Goal: Information Seeking & Learning: Learn about a topic

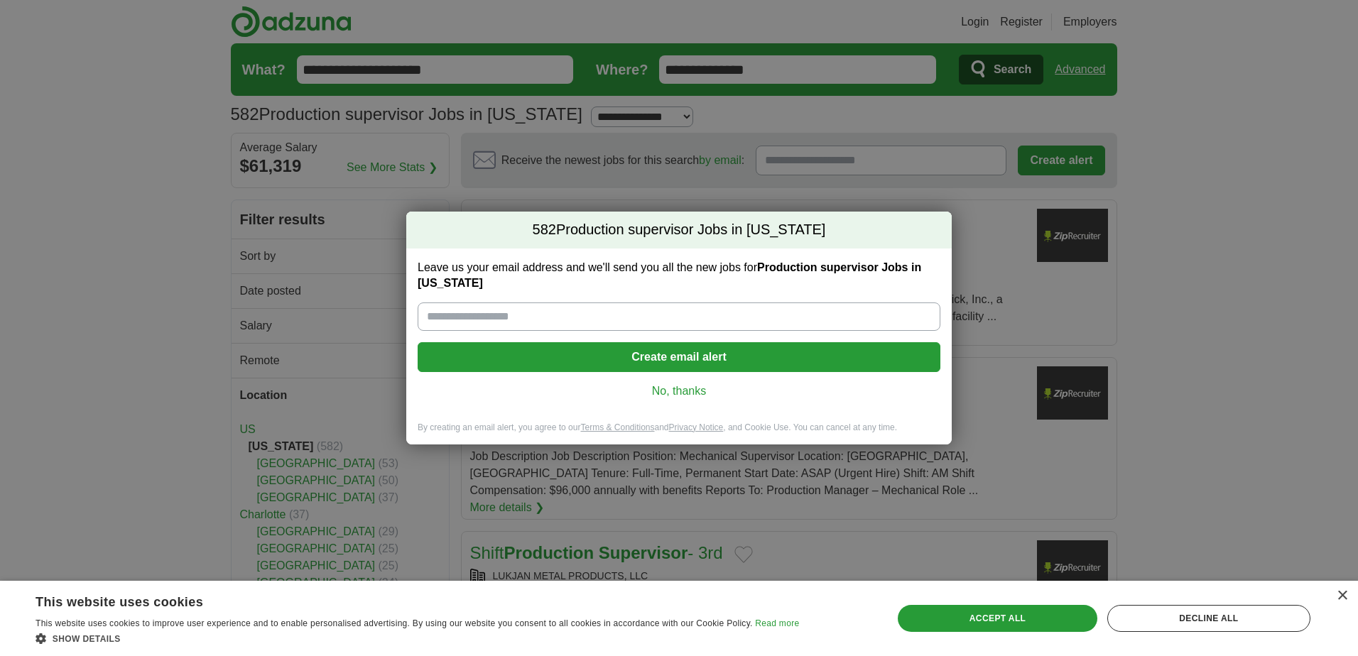
click at [648, 388] on link "No, thanks" at bounding box center [679, 391] width 500 height 16
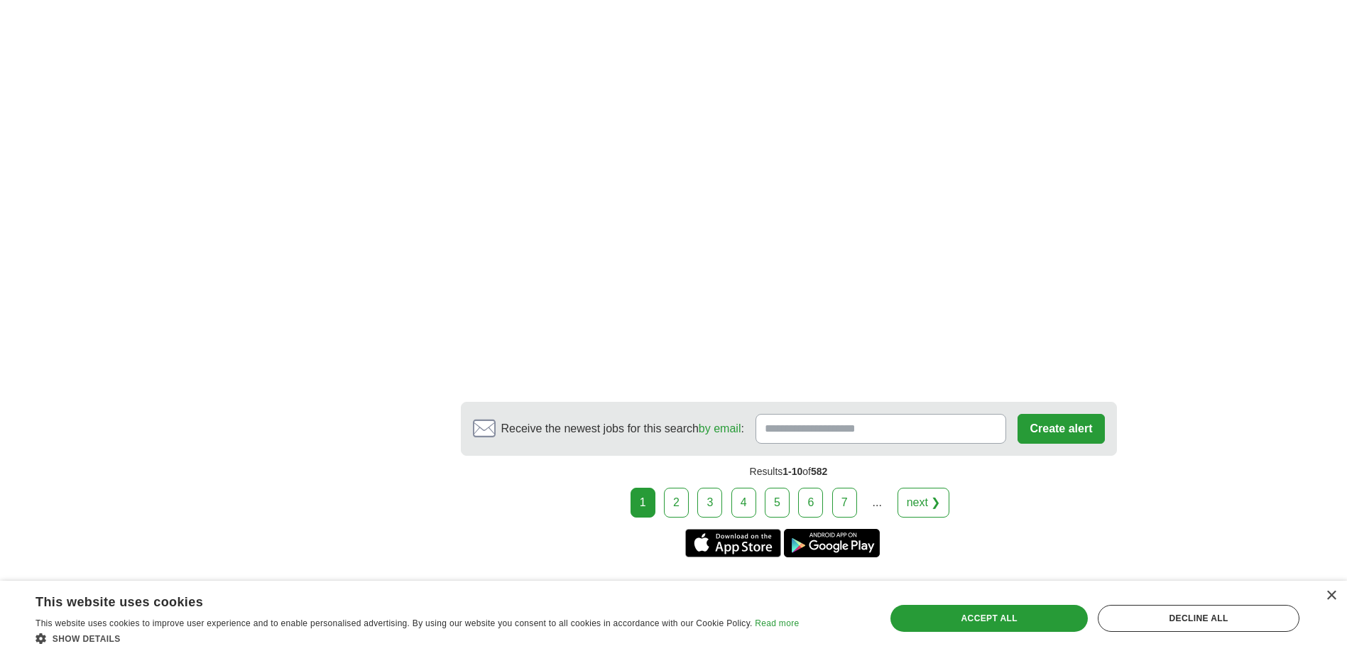
scroll to position [2414, 0]
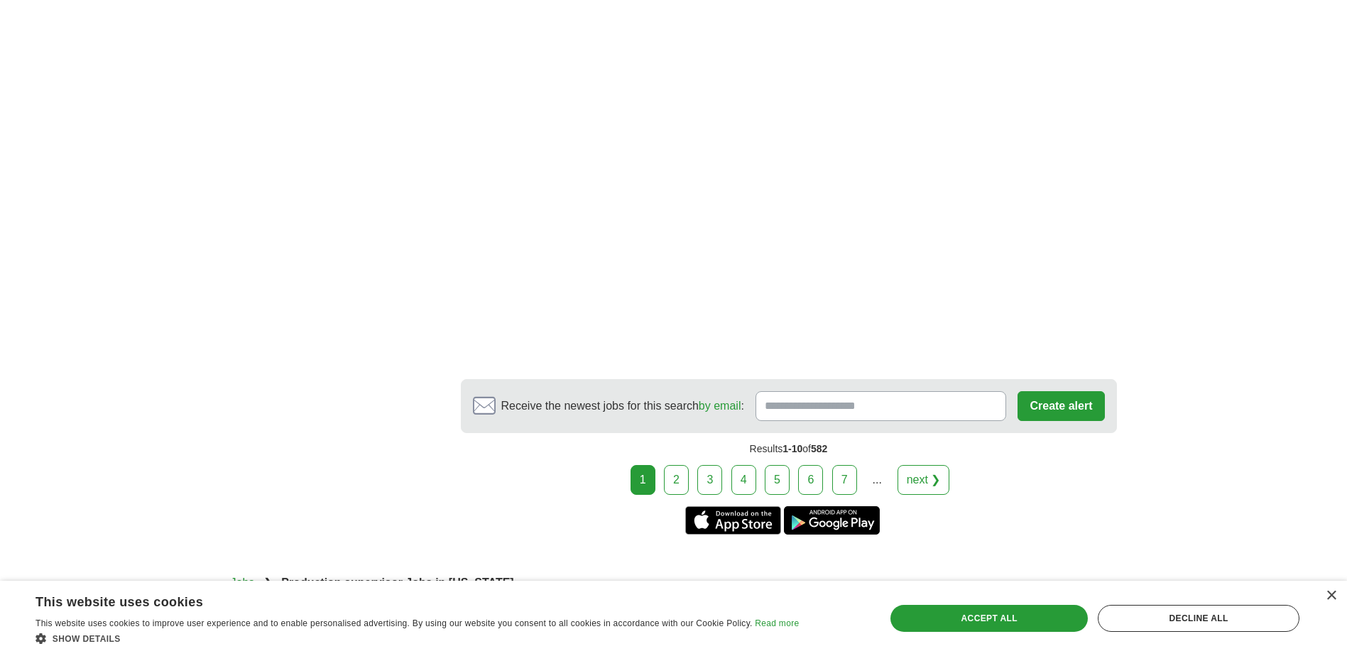
click at [680, 465] on link "2" at bounding box center [676, 480] width 25 height 30
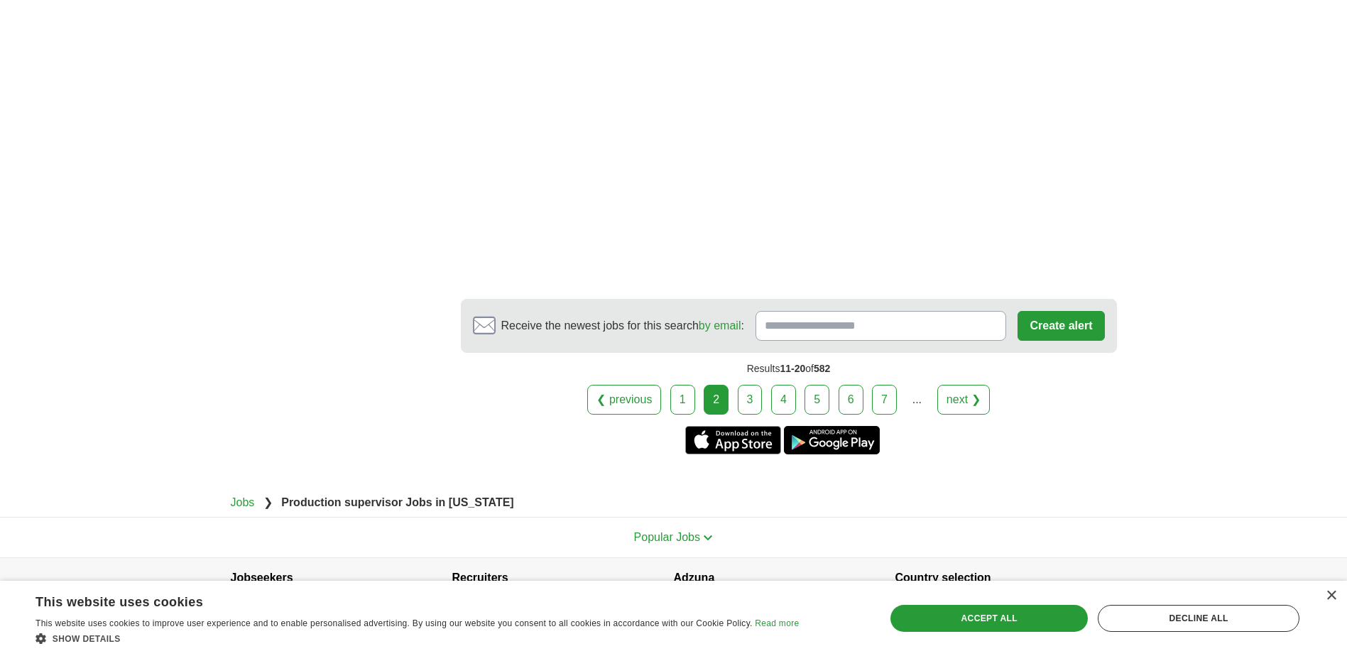
scroll to position [2343, 0]
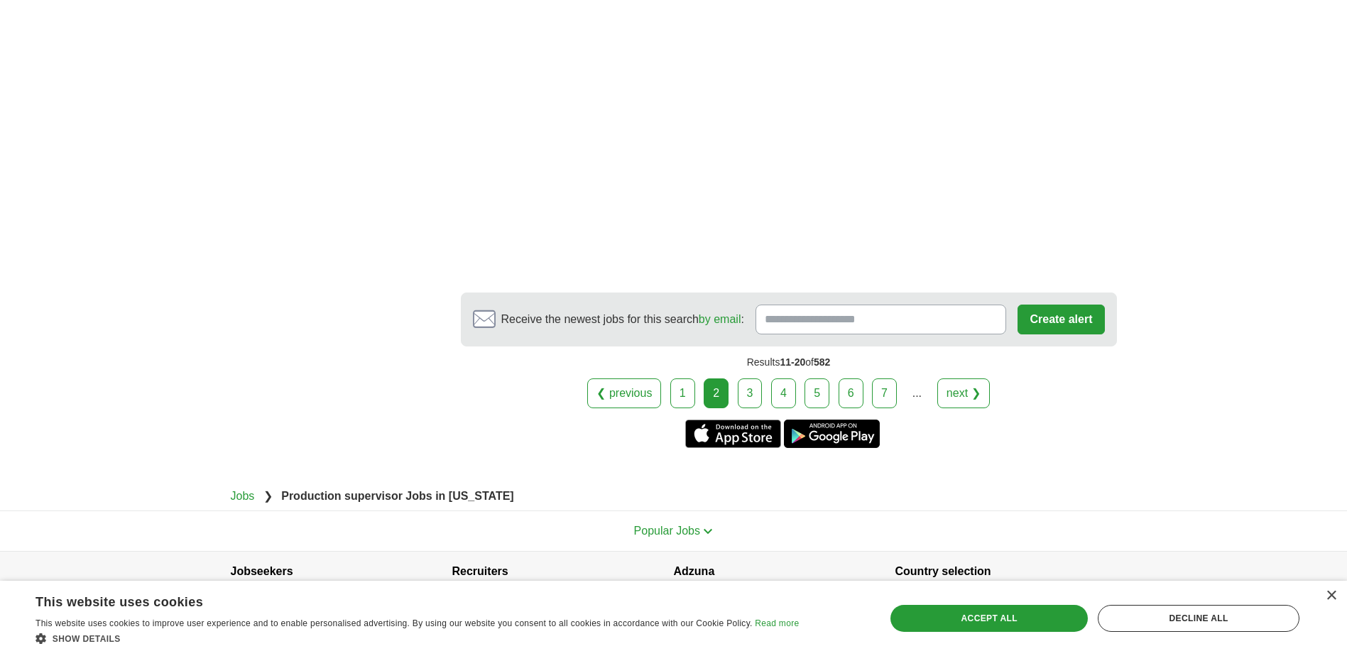
click at [758, 382] on link "3" at bounding box center [750, 393] width 25 height 30
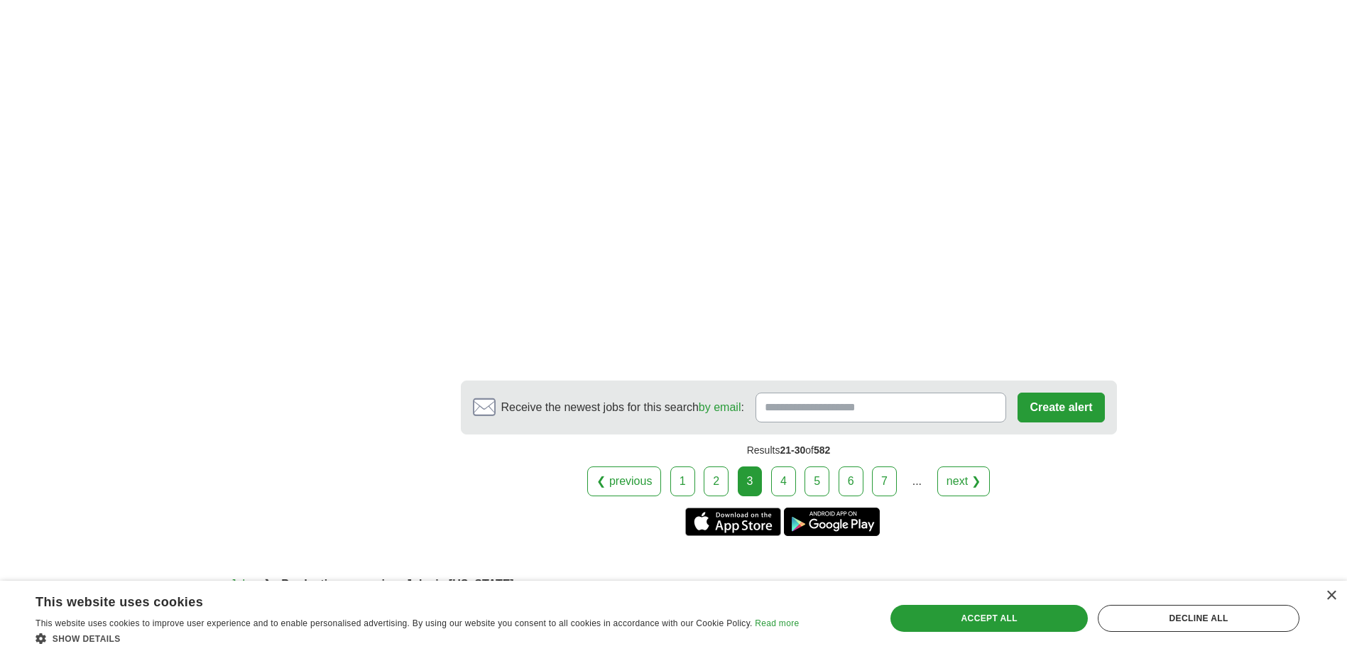
scroll to position [2272, 0]
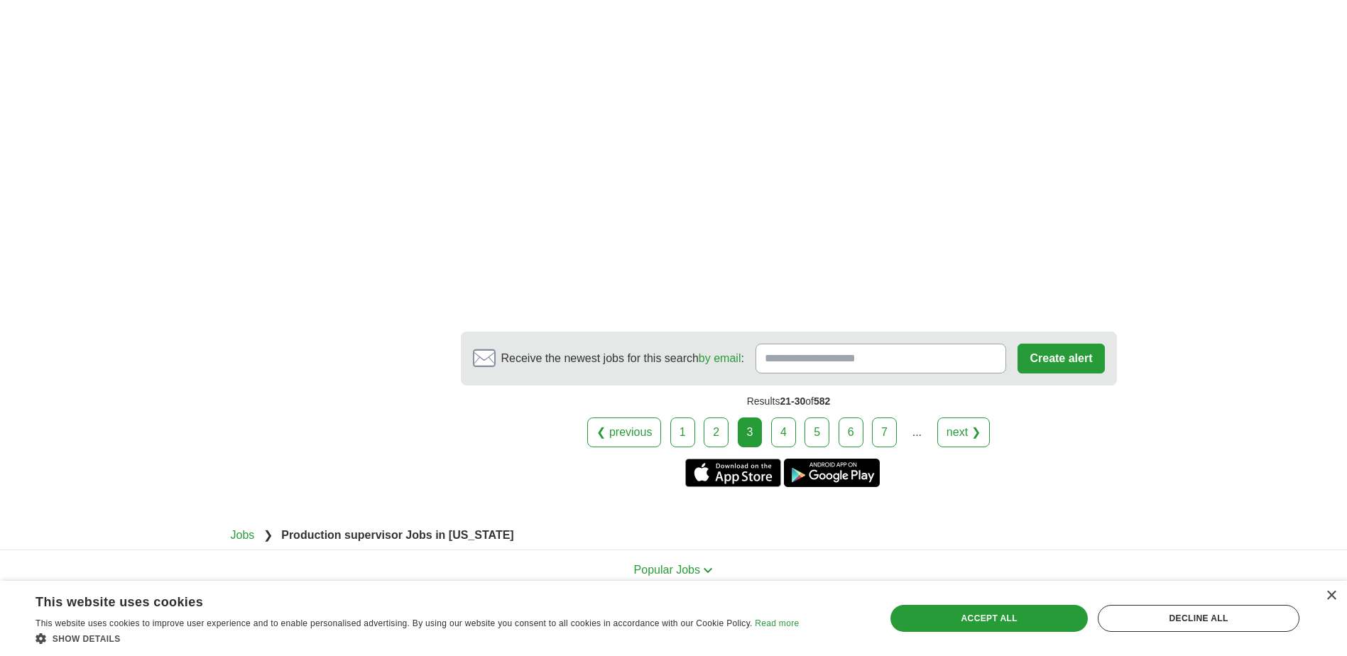
click at [785, 418] on link "4" at bounding box center [783, 433] width 25 height 30
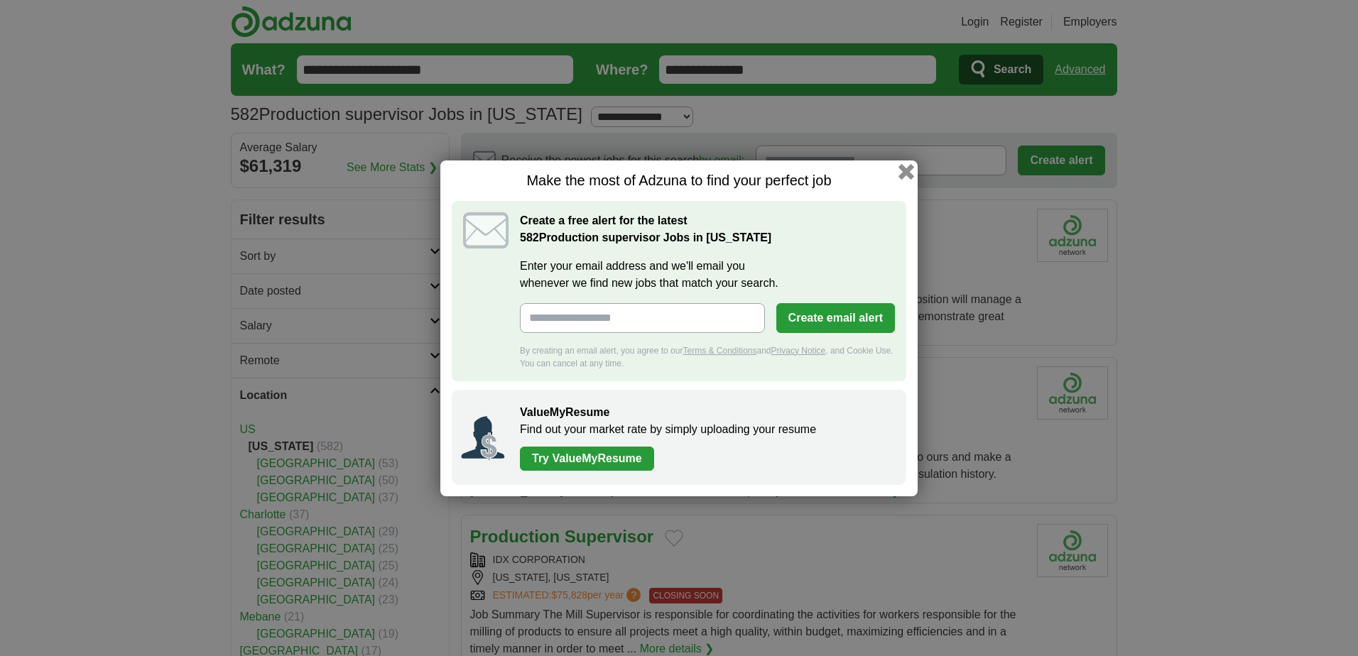
click at [908, 175] on button "button" at bounding box center [906, 171] width 16 height 16
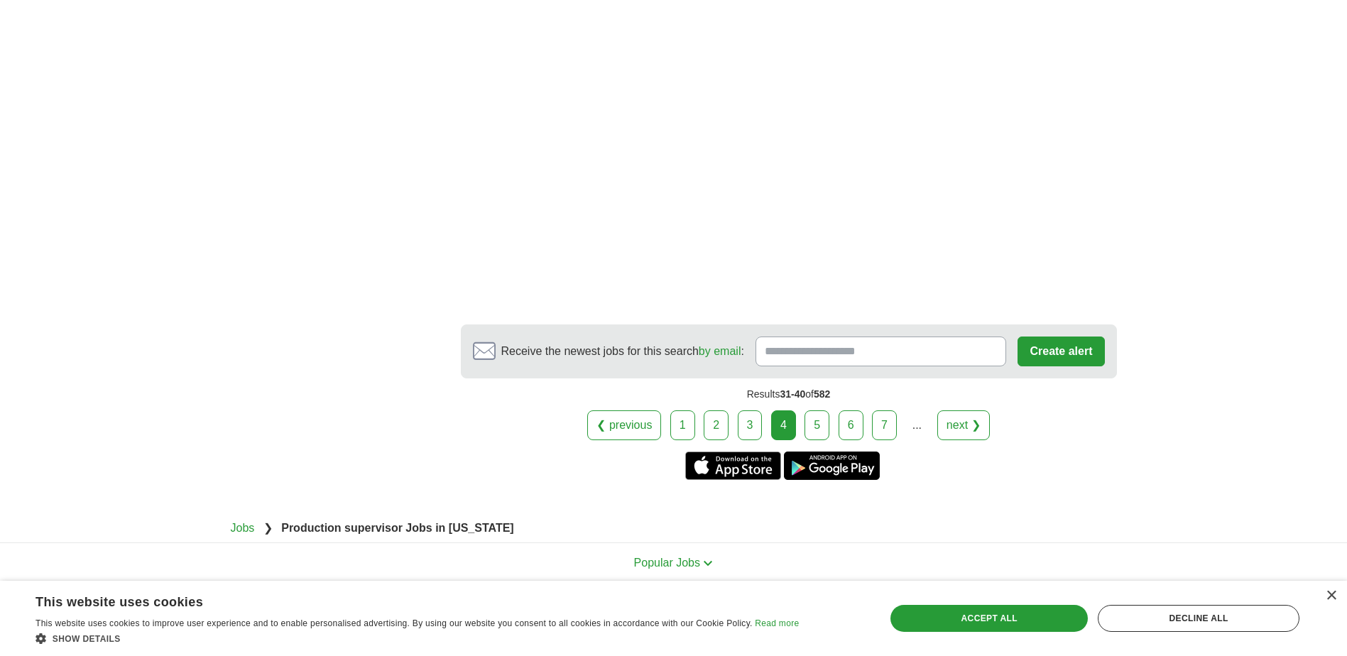
scroll to position [2414, 0]
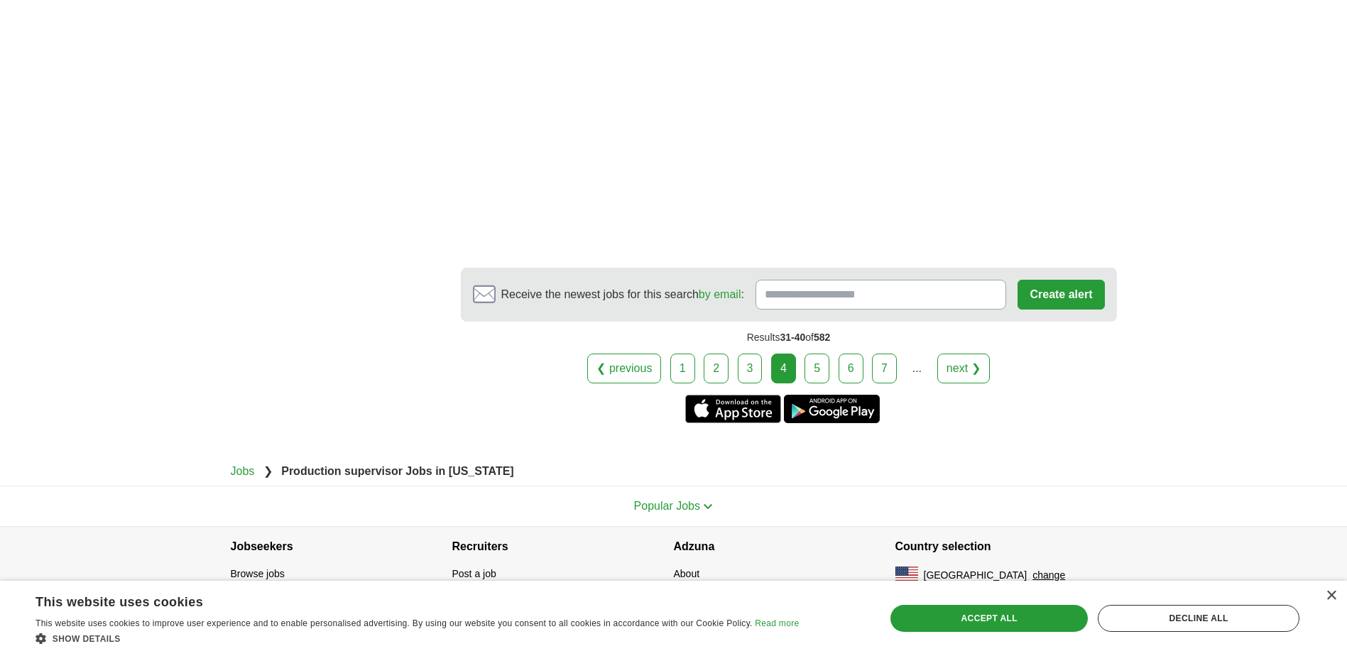
click at [825, 377] on link "5" at bounding box center [817, 369] width 25 height 30
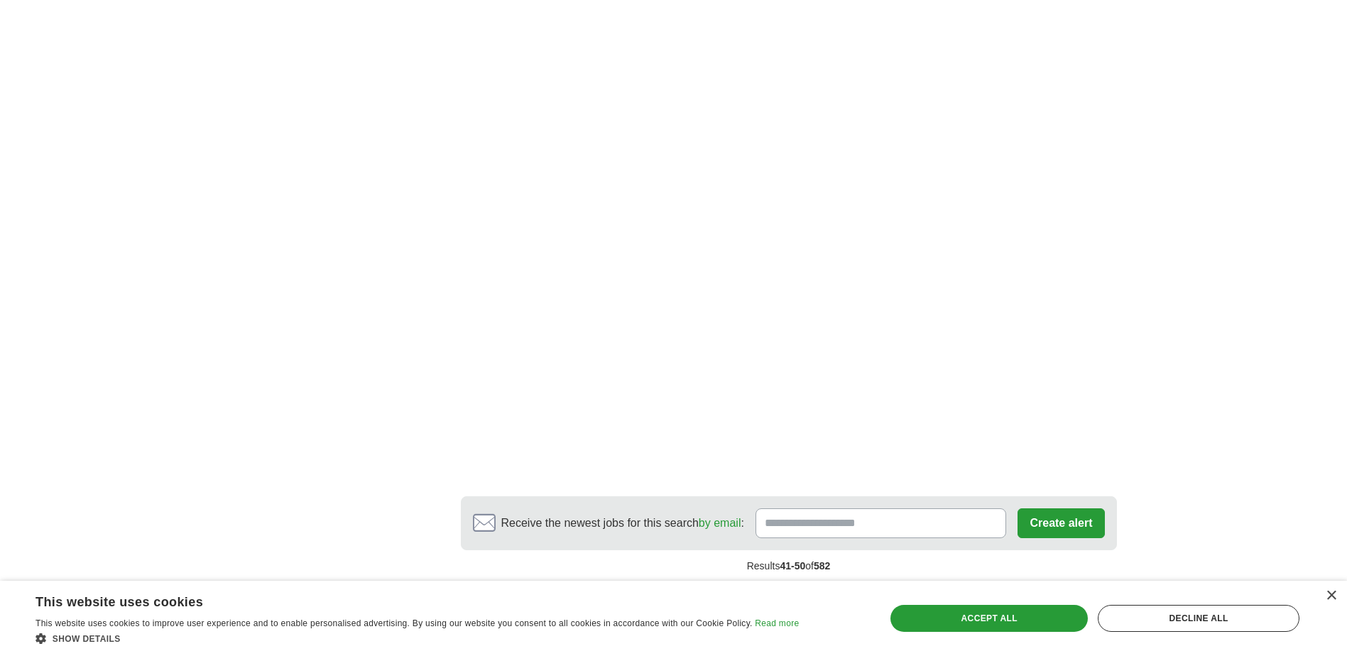
scroll to position [2343, 0]
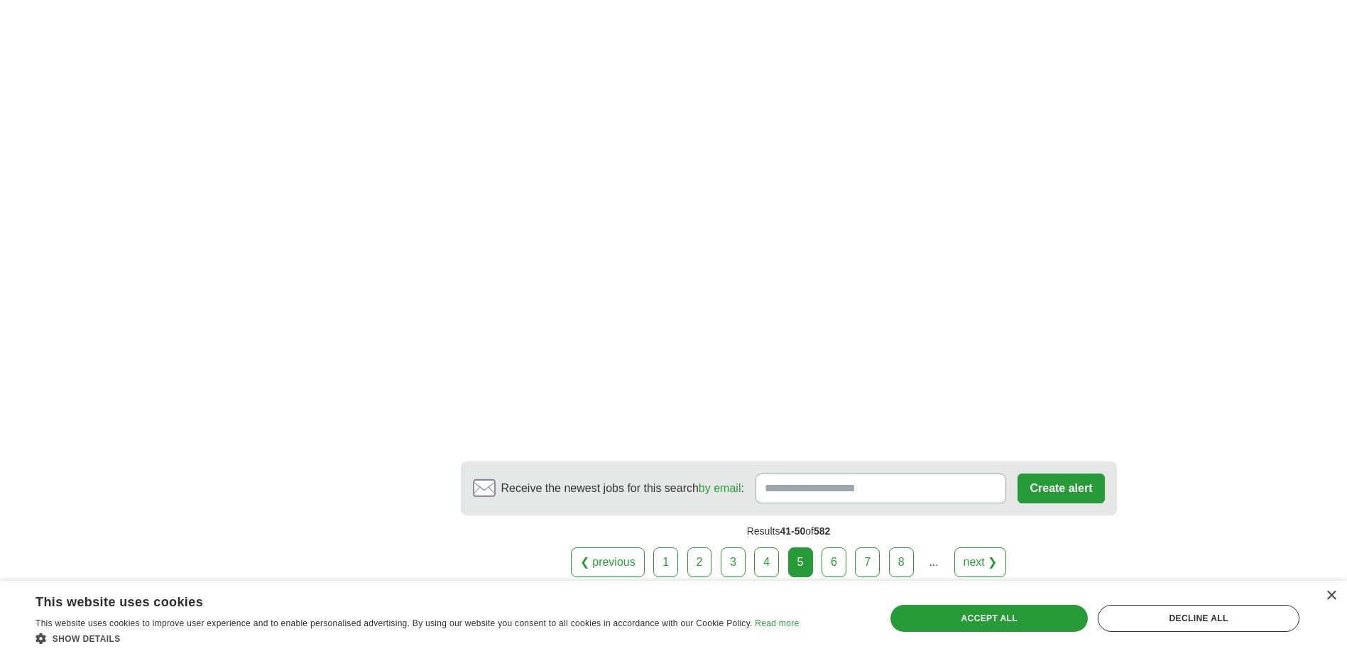
click at [836, 547] on link "6" at bounding box center [834, 562] width 25 height 30
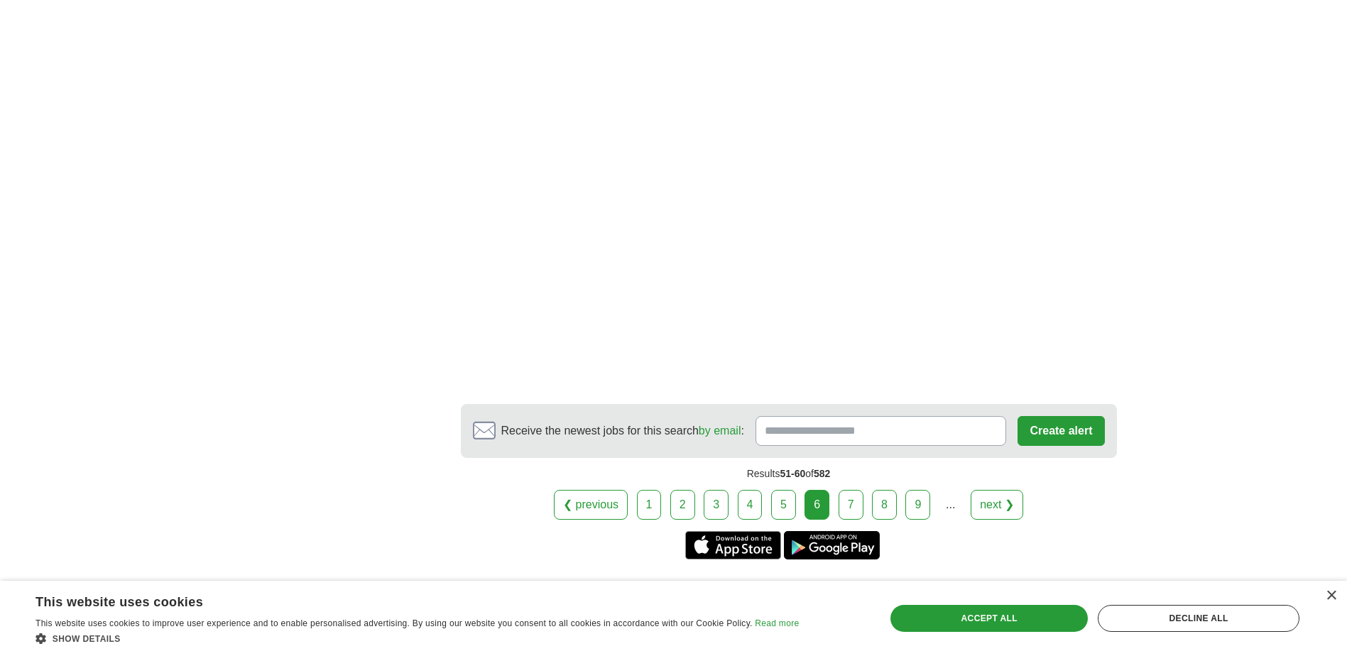
scroll to position [2556, 0]
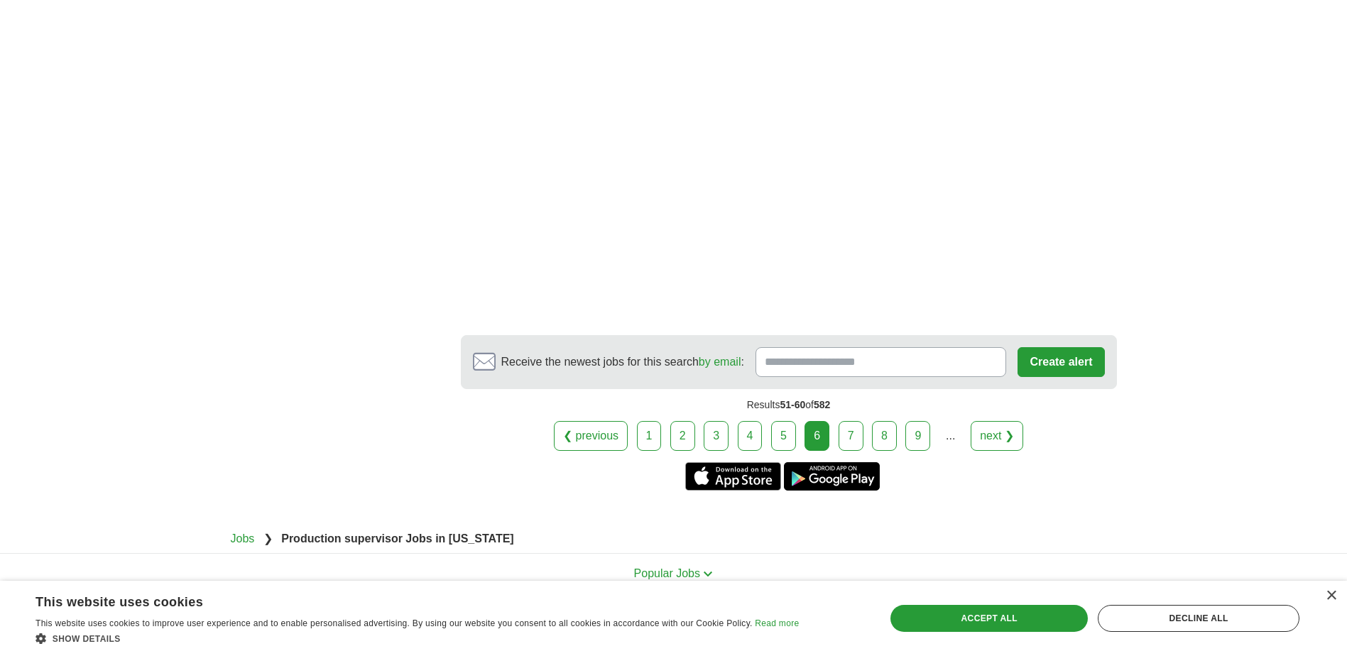
click at [844, 421] on link "7" at bounding box center [851, 436] width 25 height 30
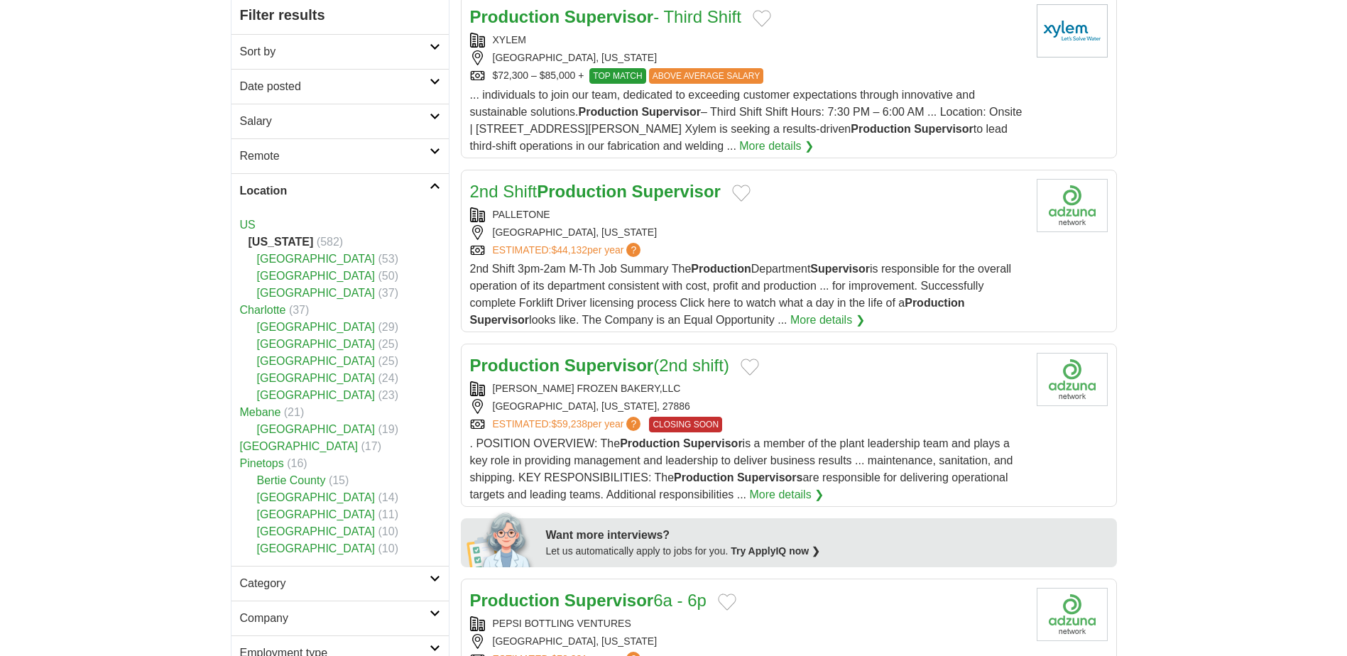
scroll to position [213, 0]
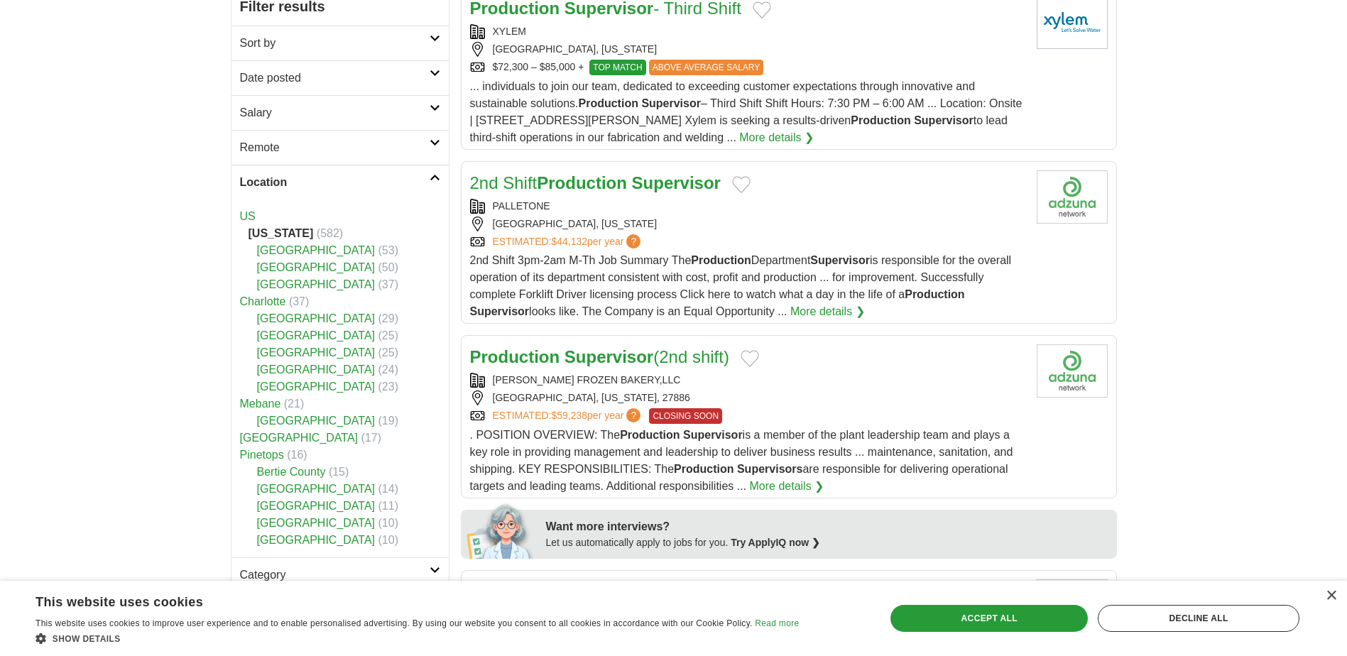
click at [817, 314] on link "More details ❯" at bounding box center [827, 311] width 75 height 17
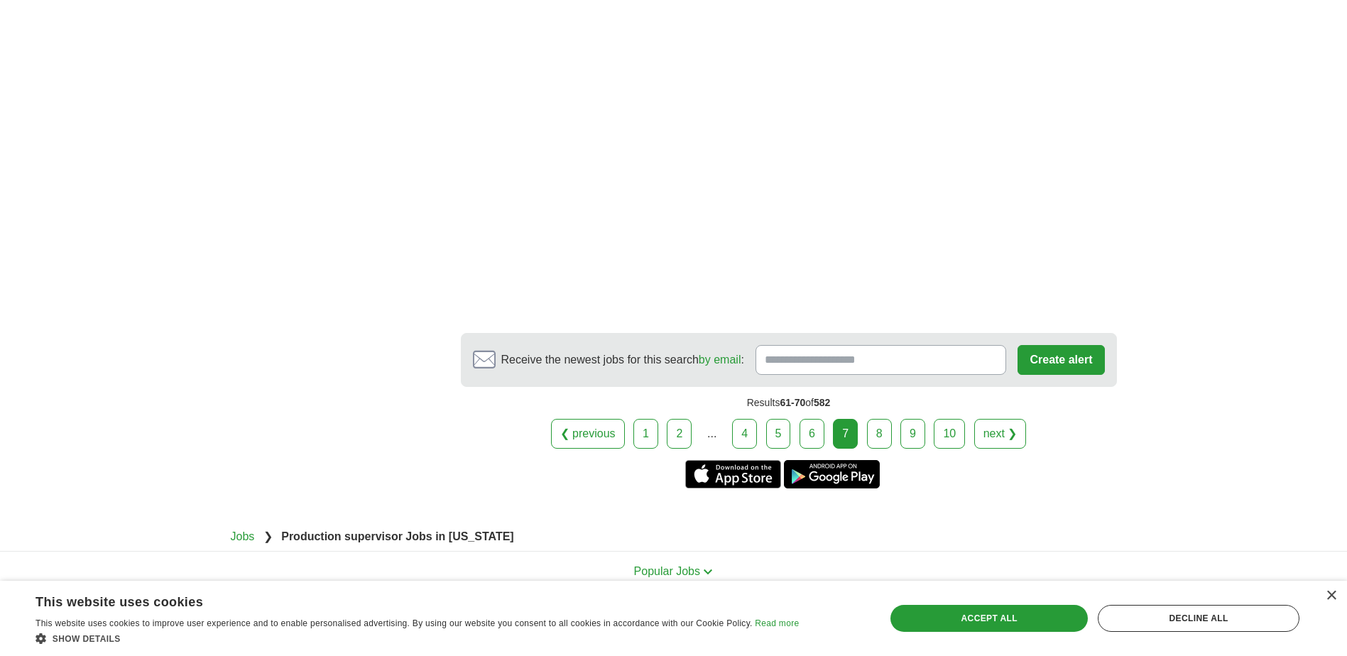
scroll to position [2627, 0]
click at [880, 418] on link "8" at bounding box center [879, 433] width 25 height 30
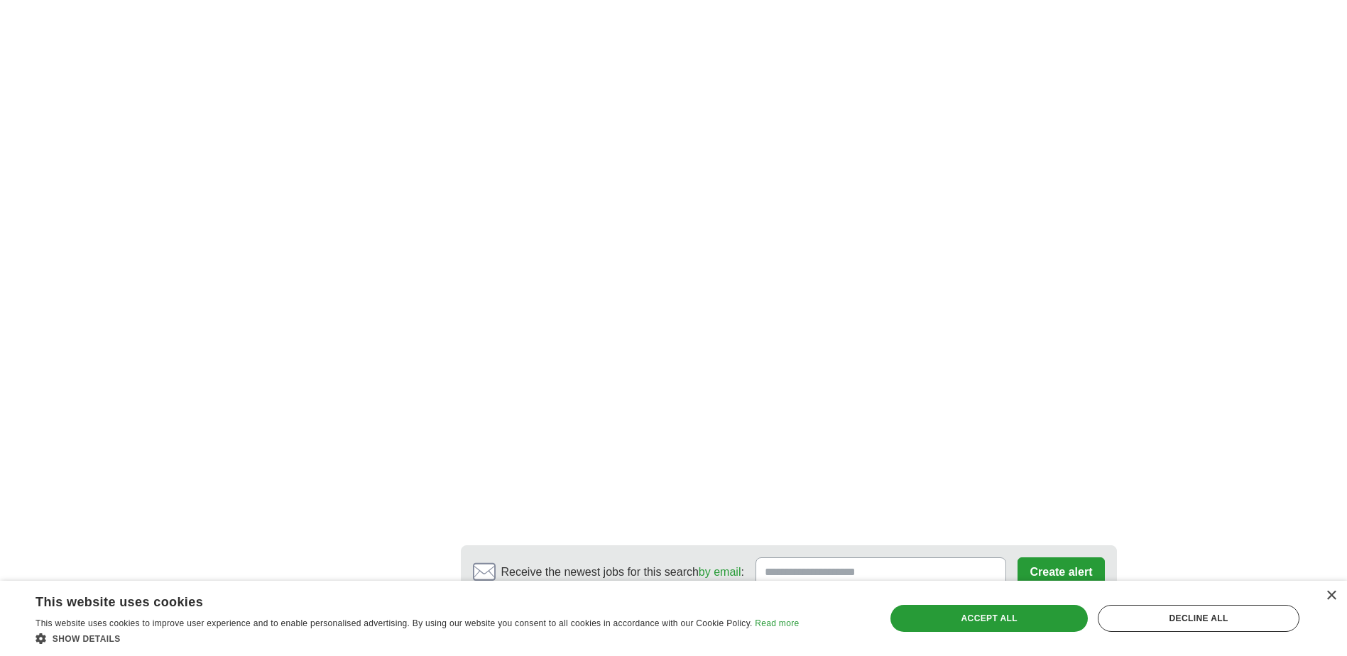
scroll to position [2512, 0]
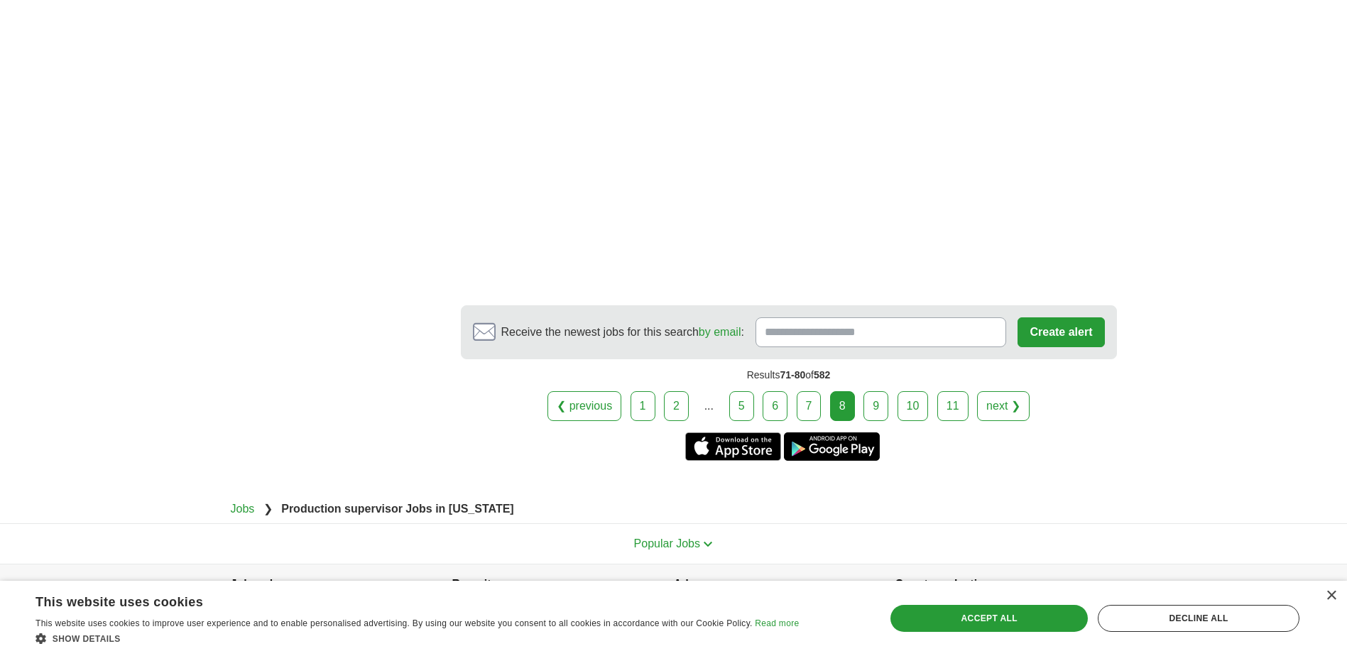
click at [883, 391] on link "9" at bounding box center [875, 406] width 25 height 30
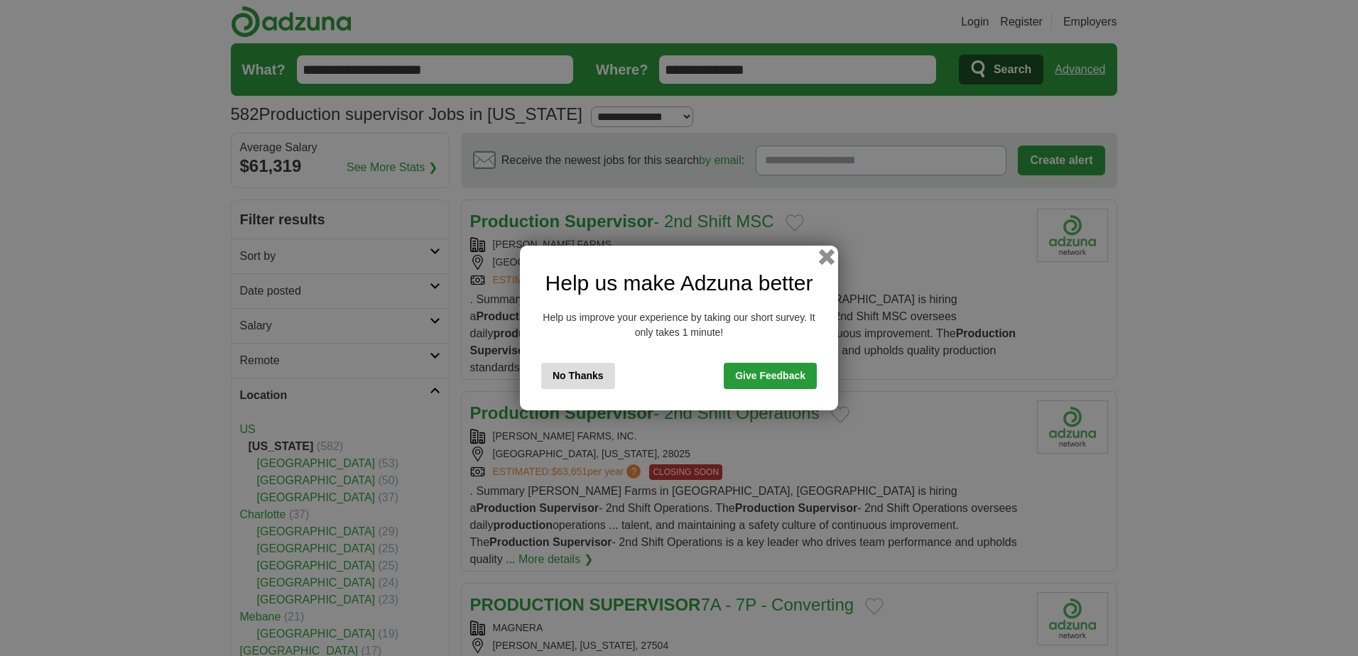
click at [832, 257] on button "button" at bounding box center [827, 257] width 16 height 16
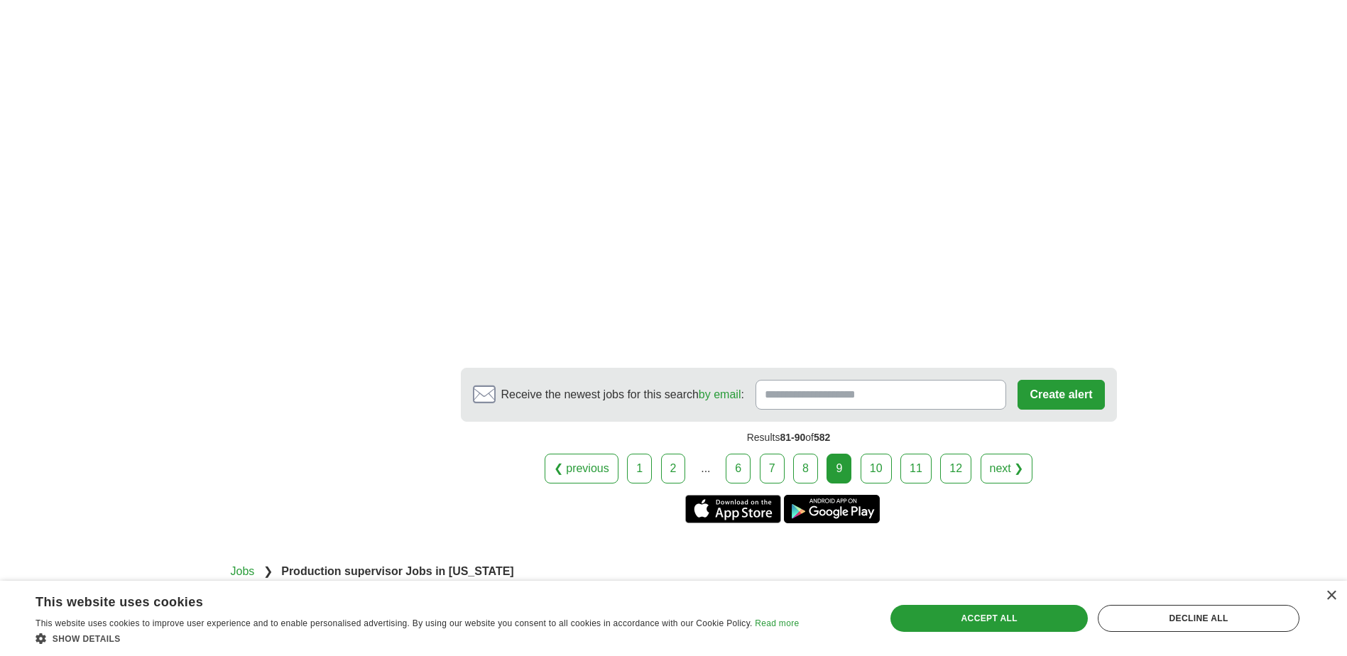
scroll to position [2059, 0]
click at [878, 453] on link "10" at bounding box center [876, 468] width 31 height 30
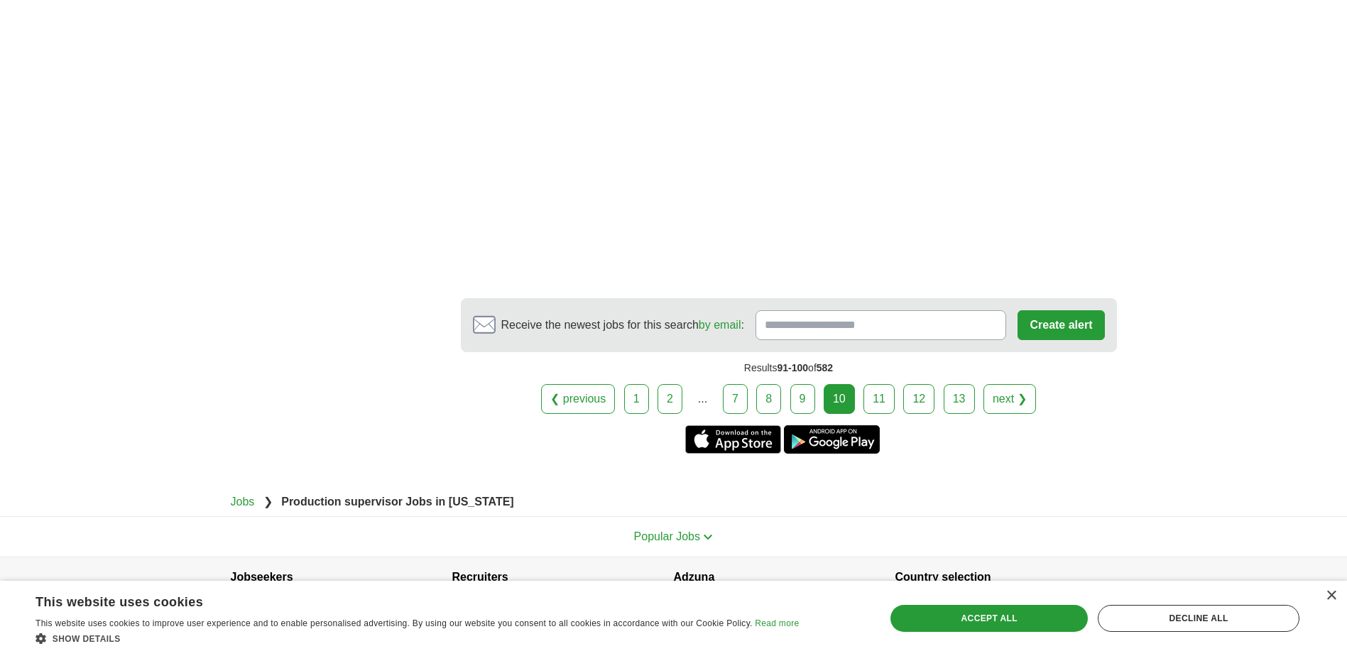
scroll to position [2394, 0]
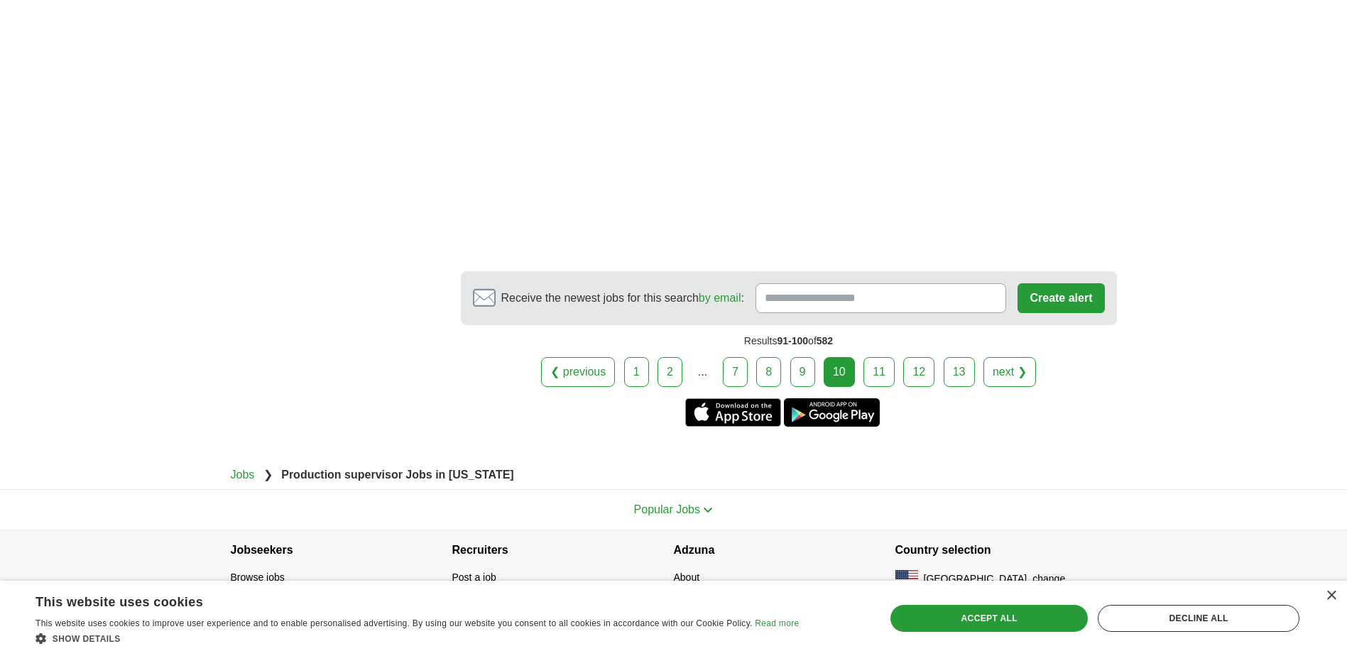
click at [885, 357] on link "11" at bounding box center [878, 372] width 31 height 30
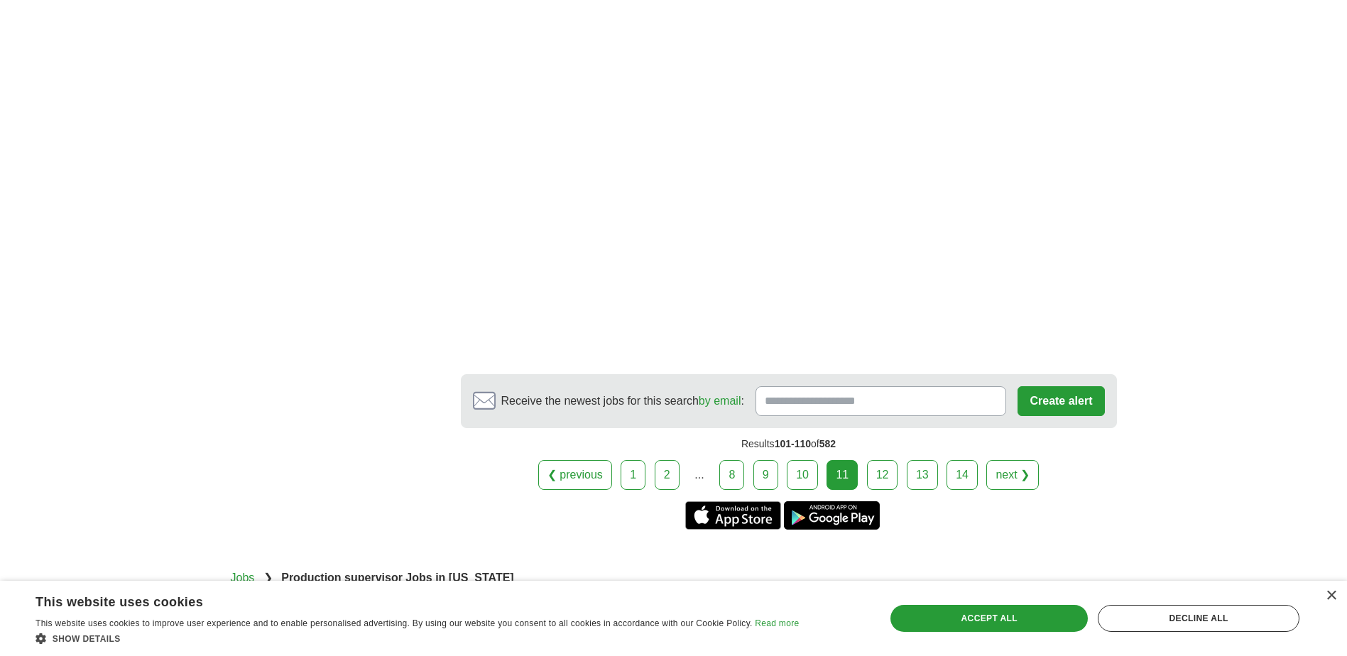
scroll to position [2636, 0]
click at [871, 459] on link "12" at bounding box center [882, 474] width 31 height 30
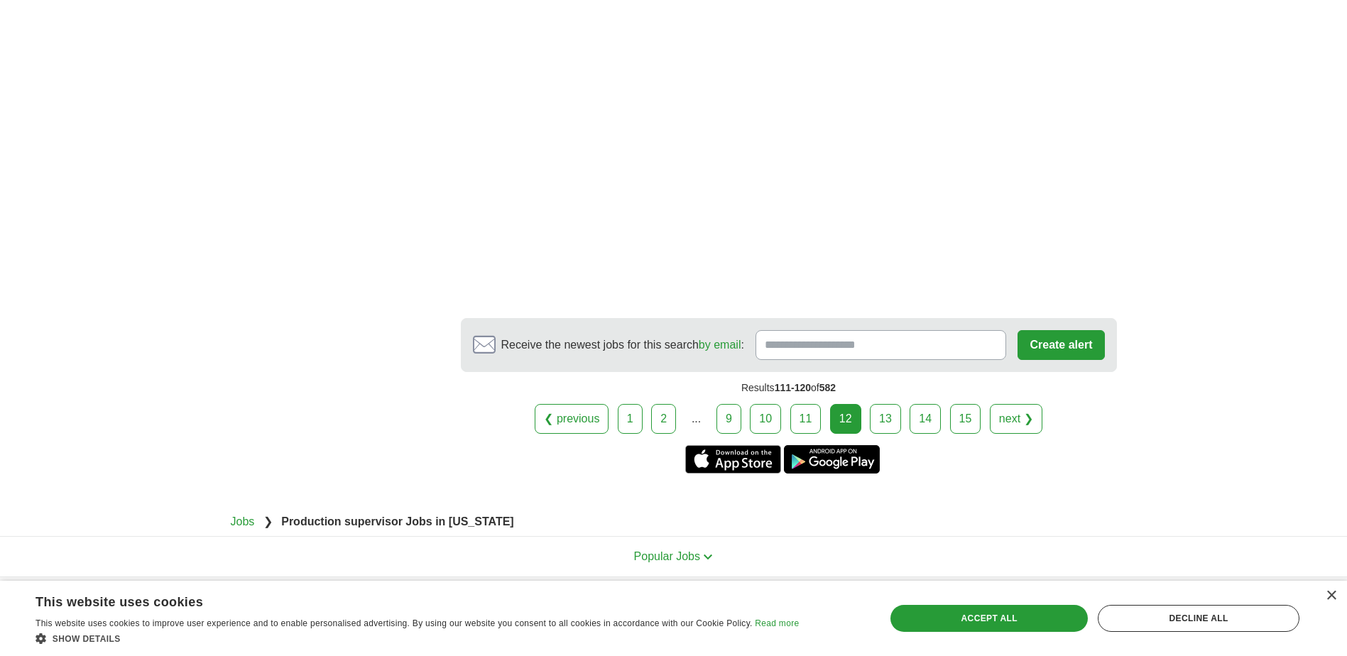
scroll to position [2556, 0]
click at [877, 402] on link "13" at bounding box center [885, 417] width 31 height 30
